Goal: Information Seeking & Learning: Learn about a topic

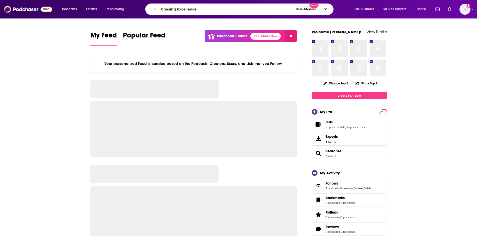
type input "Chasing Excellence"
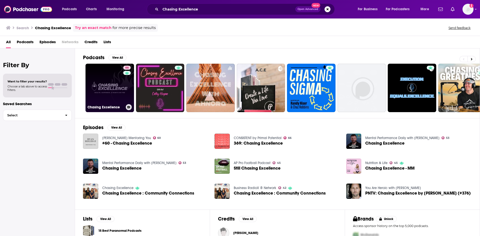
click at [111, 90] on link "66 Chasing Excellence" at bounding box center [110, 88] width 49 height 49
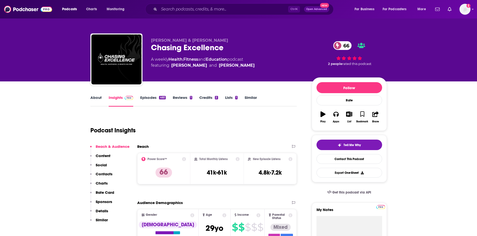
click at [96, 99] on link "About" at bounding box center [95, 101] width 11 height 12
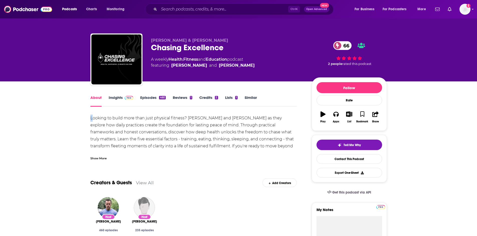
click at [92, 119] on div "Looking to build more than just physical fitness? [PERSON_NAME] and [PERSON_NAM…" at bounding box center [193, 136] width 206 height 42
click at [104, 157] on div "Show More" at bounding box center [98, 158] width 16 height 5
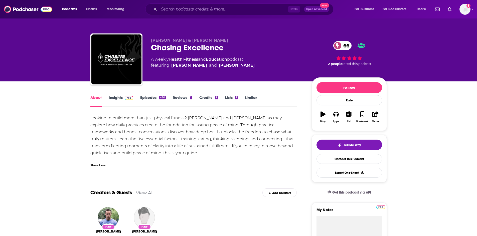
drag, startPoint x: 91, startPoint y: 118, endPoint x: 197, endPoint y: 155, distance: 112.3
click at [197, 155] on div "Looking to build more than just physical fitness? [PERSON_NAME] and [PERSON_NAM…" at bounding box center [193, 136] width 206 height 42
copy div "Looking to build more than just physical fitness? [PERSON_NAME] and [PERSON_NAM…"
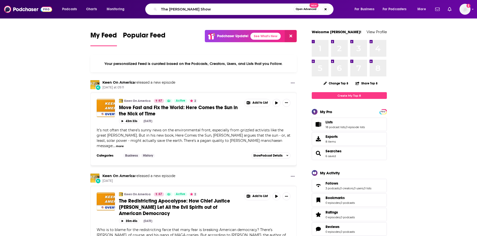
type input "The Michael Shermer Show"
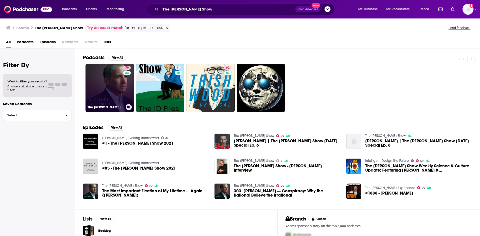
click at [107, 82] on link "79 The Michael Shermer Show" at bounding box center [110, 88] width 49 height 49
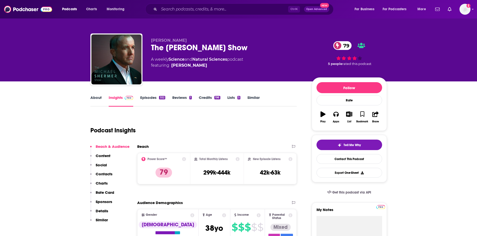
click at [94, 99] on link "About" at bounding box center [95, 101] width 11 height 12
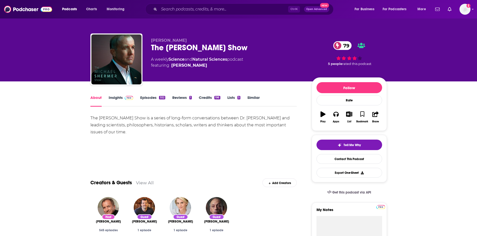
drag, startPoint x: 126, startPoint y: 133, endPoint x: 85, endPoint y: 118, distance: 43.2
copy div "The Michael Shermer Show is a series of long-form conversations between Dr. Mic…"
drag, startPoint x: 251, startPoint y: 50, endPoint x: 150, endPoint y: 51, distance: 101.3
click at [150, 51] on div "Michael Shermer The Michael Shermer Show 79 A weekly Science and Natural Scienc…" at bounding box center [238, 61] width 296 height 54
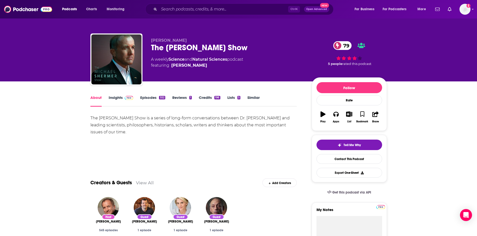
copy h1 "The Michael Shermer Show"
